Goal: Transaction & Acquisition: Purchase product/service

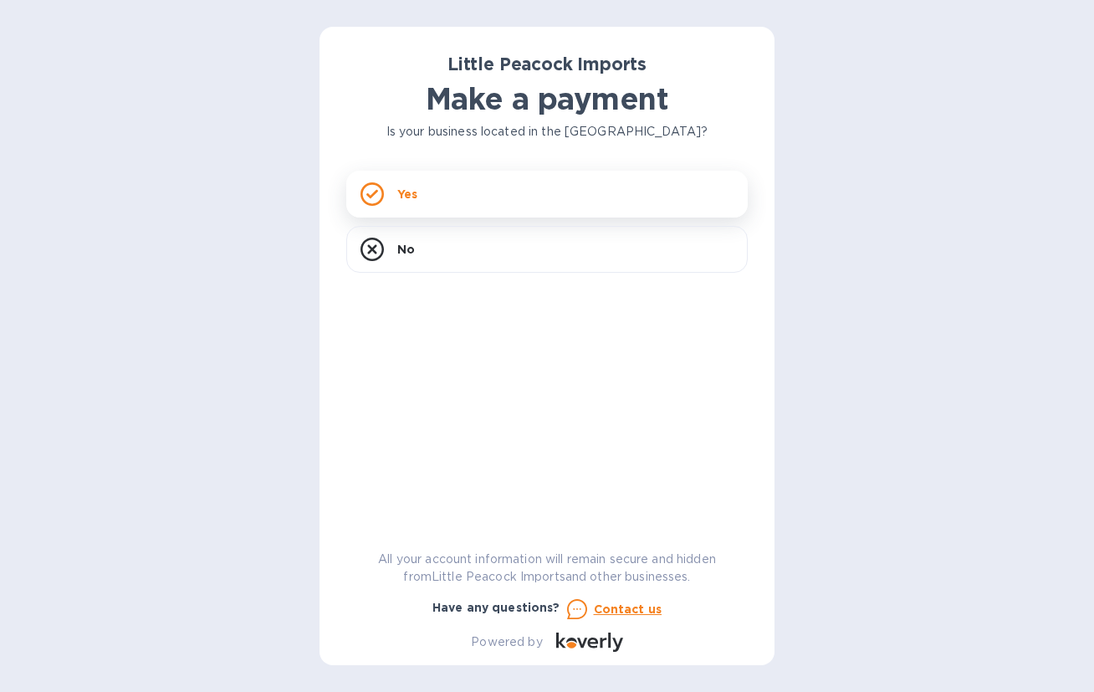
click at [548, 181] on div "Yes" at bounding box center [546, 194] width 401 height 47
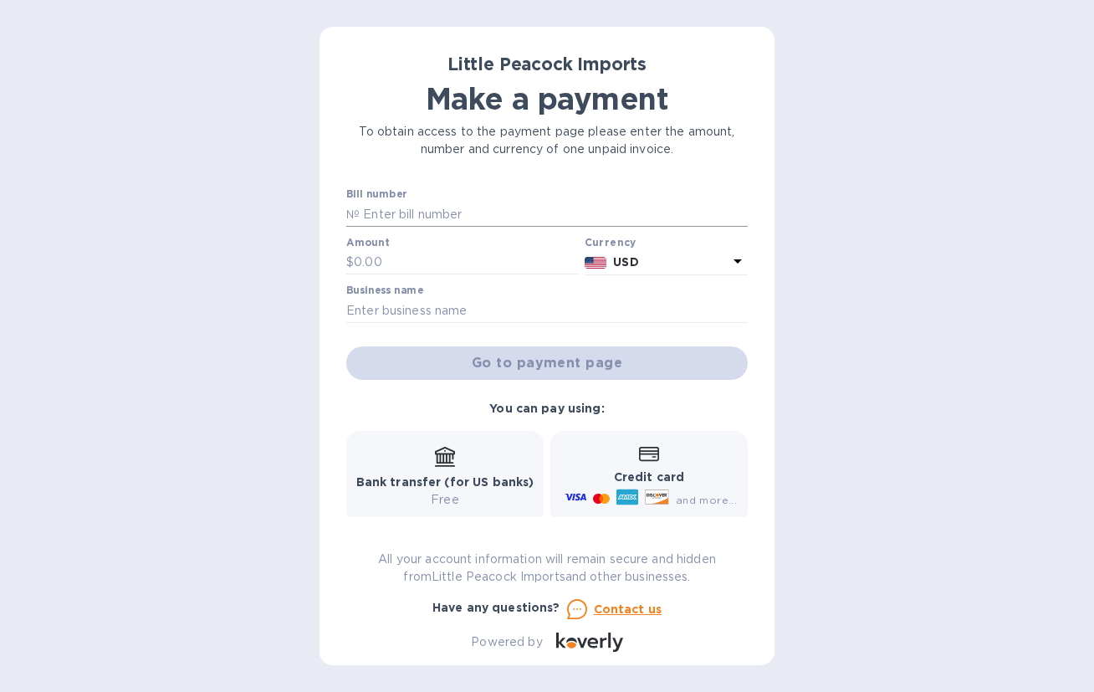
click at [455, 214] on input "text" at bounding box center [554, 214] width 388 height 25
type input "LP2509021"
click at [447, 251] on input "text" at bounding box center [466, 262] width 224 height 25
click at [438, 264] on input "text" at bounding box center [466, 262] width 224 height 25
type input "680.00"
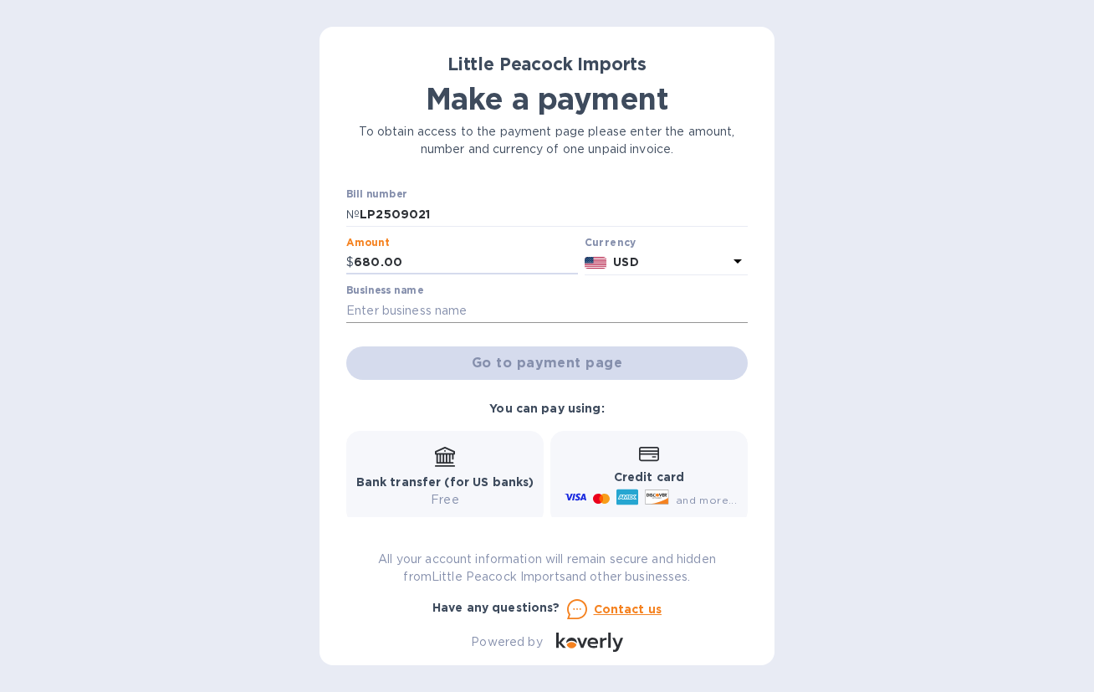
click at [472, 319] on input "text" at bounding box center [546, 310] width 401 height 25
type input "House of Vino LLC"
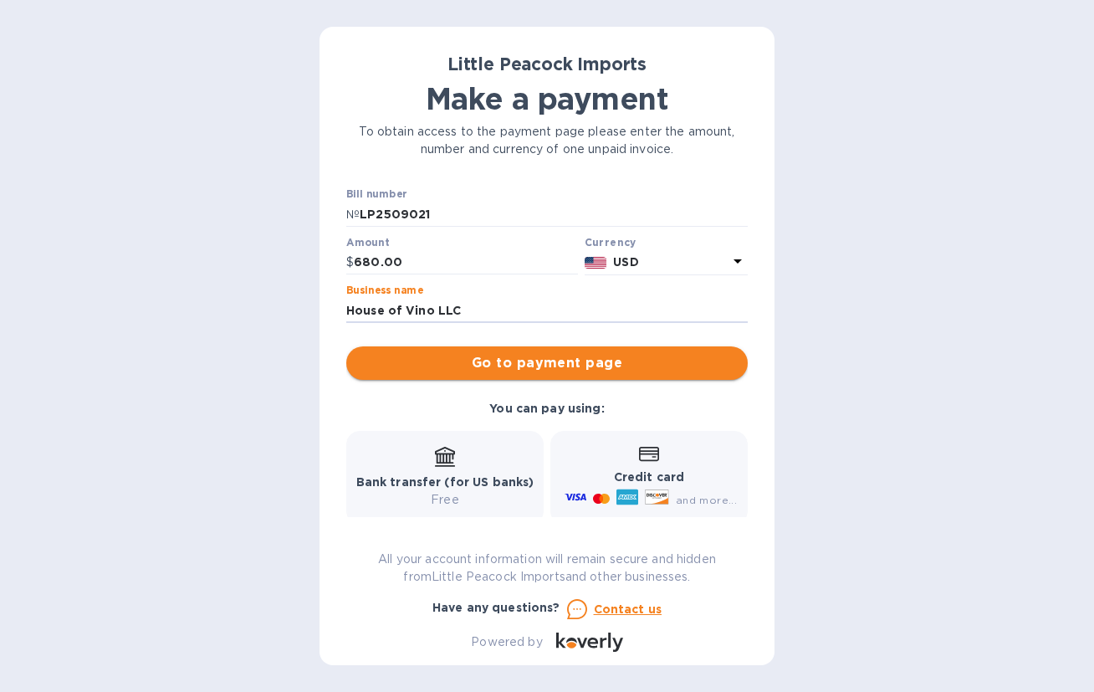
click at [477, 353] on span "Go to payment page" at bounding box center [547, 363] width 375 height 20
